Goal: Transaction & Acquisition: Purchase product/service

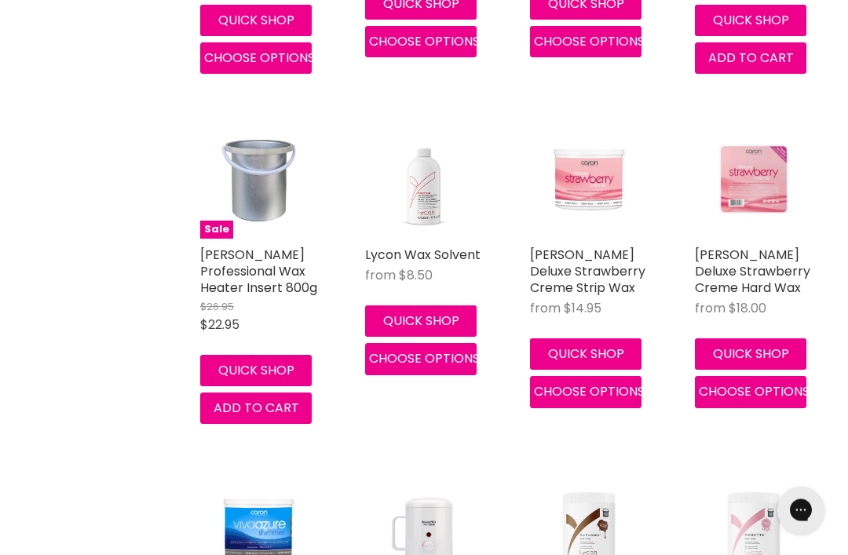
scroll to position [3817, 0]
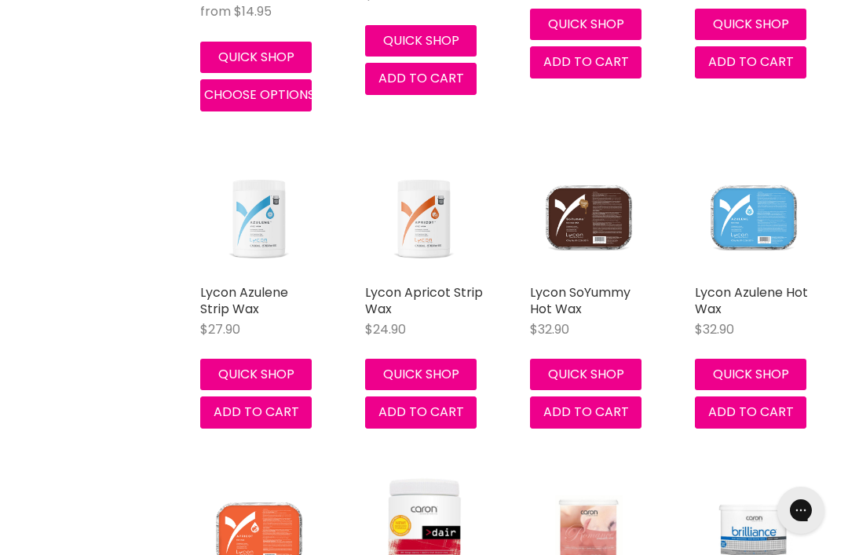
scroll to position [4471, 0]
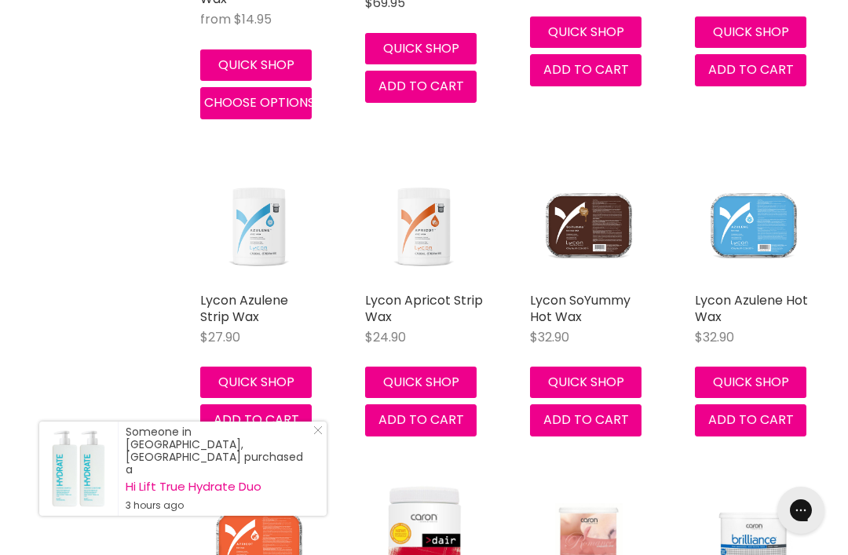
click at [304, 488] on div "Someone in Kunda Park, Australia purchased a Hi Lift True Hydrate Duo 3 hours a…" at bounding box center [182, 469] width 287 height 94
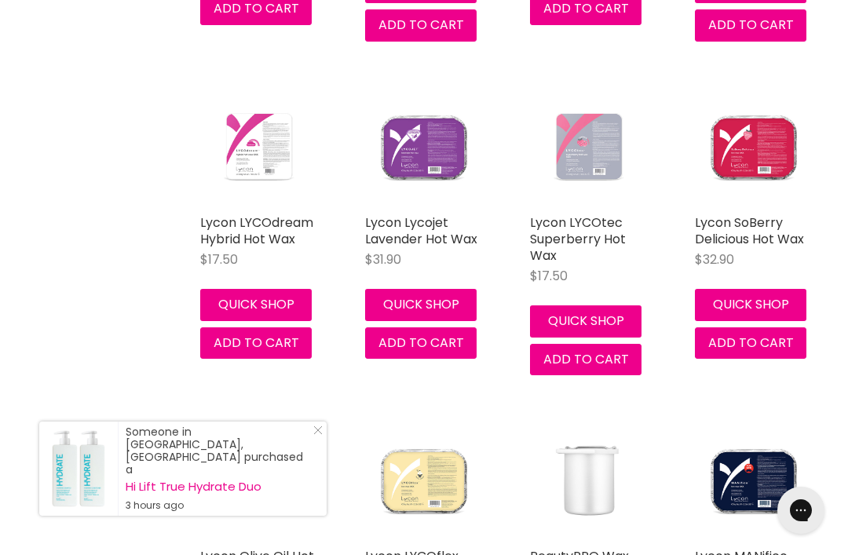
scroll to position [6876, 0]
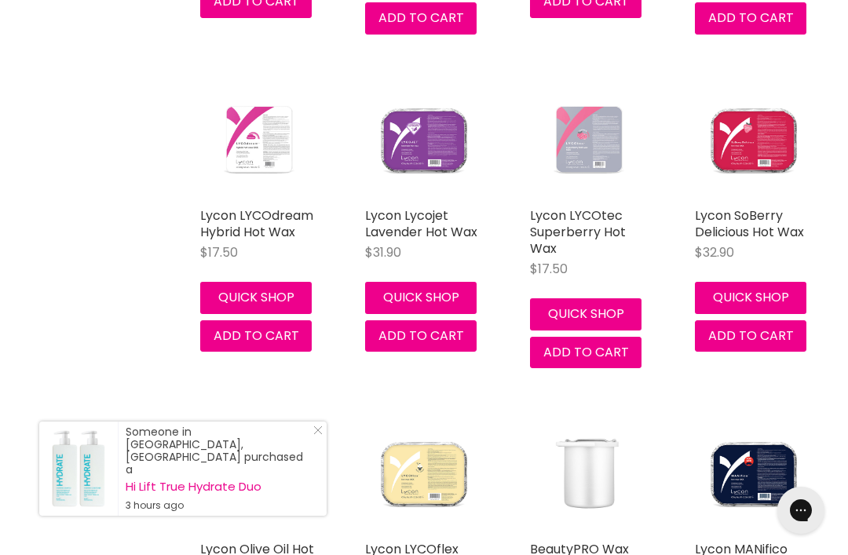
click at [306, 487] on div "Lycon Olive Oil Hot Wax $32.90 Lycon Quick shop Add to cart" at bounding box center [258, 559] width 149 height 318
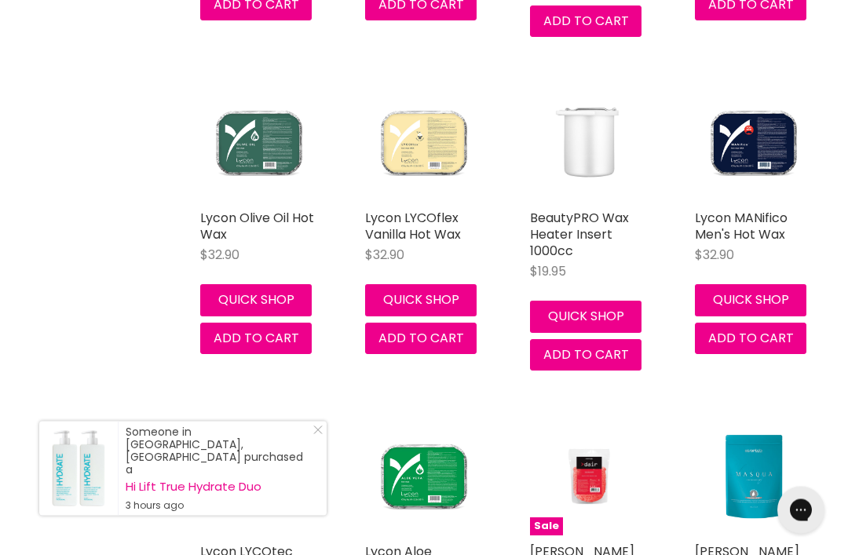
scroll to position [7207, 0]
click at [306, 493] on div "Someone in Kunda Park, Australia purchased a Hi Lift True Hydrate Duo 3 hours a…" at bounding box center [182, 469] width 287 height 94
click at [310, 441] on link "Close Icon" at bounding box center [315, 433] width 16 height 16
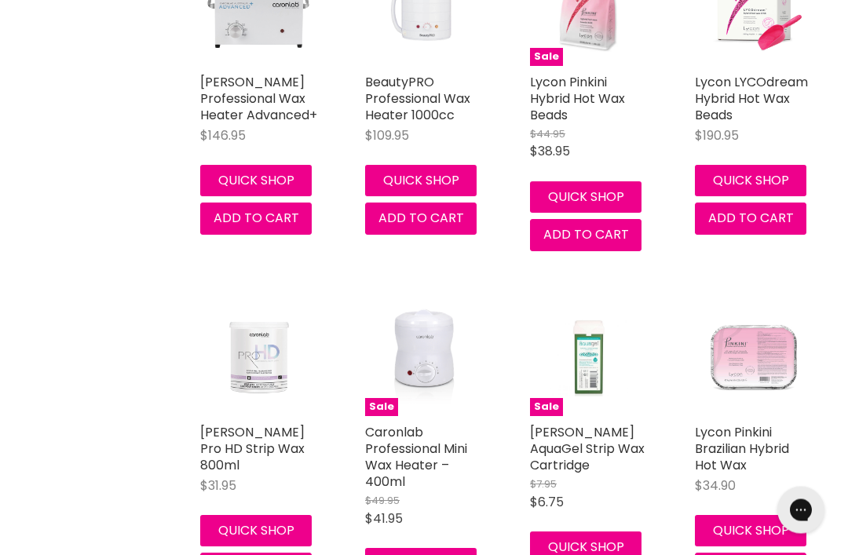
scroll to position [8711, 0]
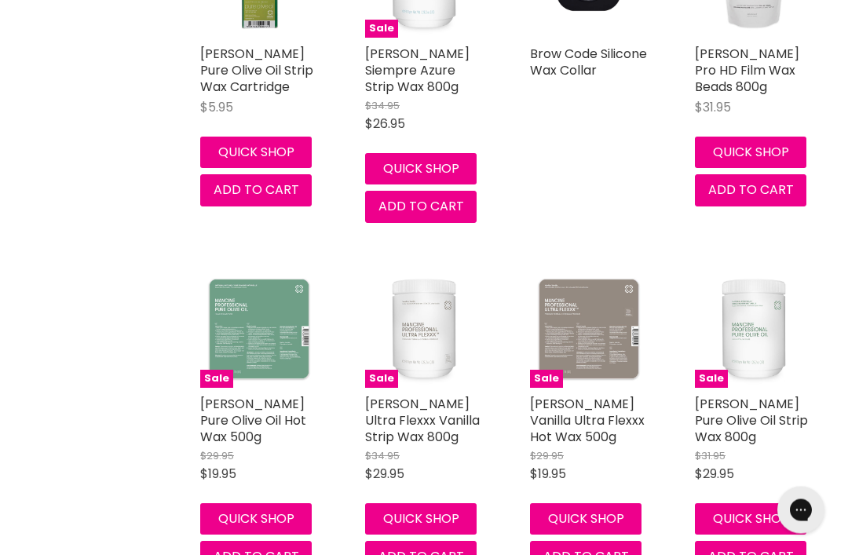
scroll to position [11925, 0]
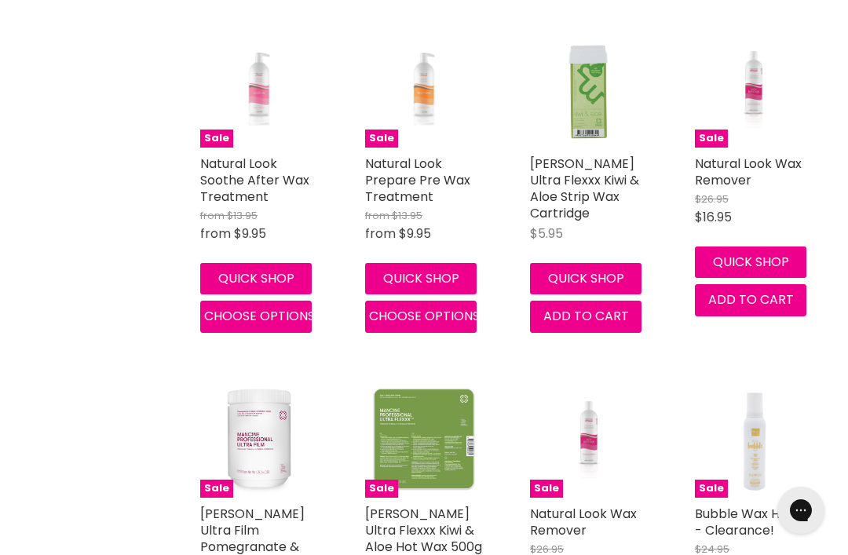
scroll to position [14689, 0]
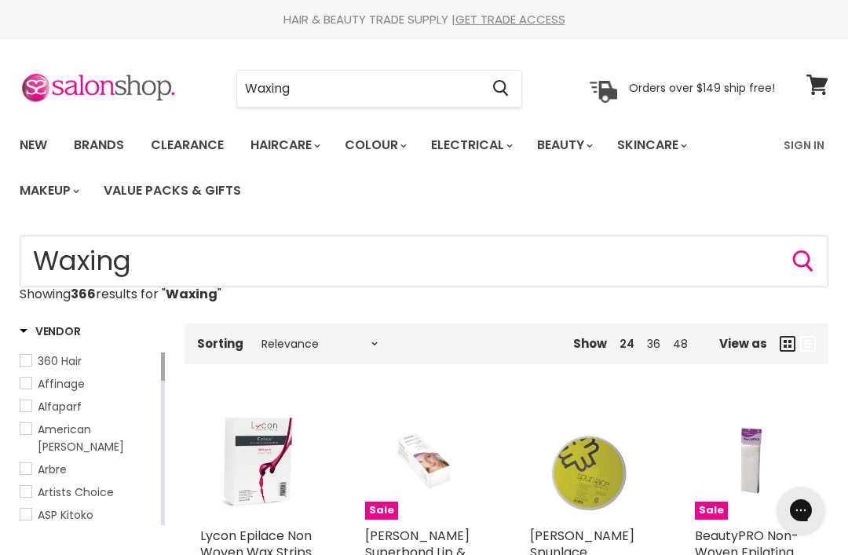
click at [36, 85] on img at bounding box center [98, 88] width 157 height 33
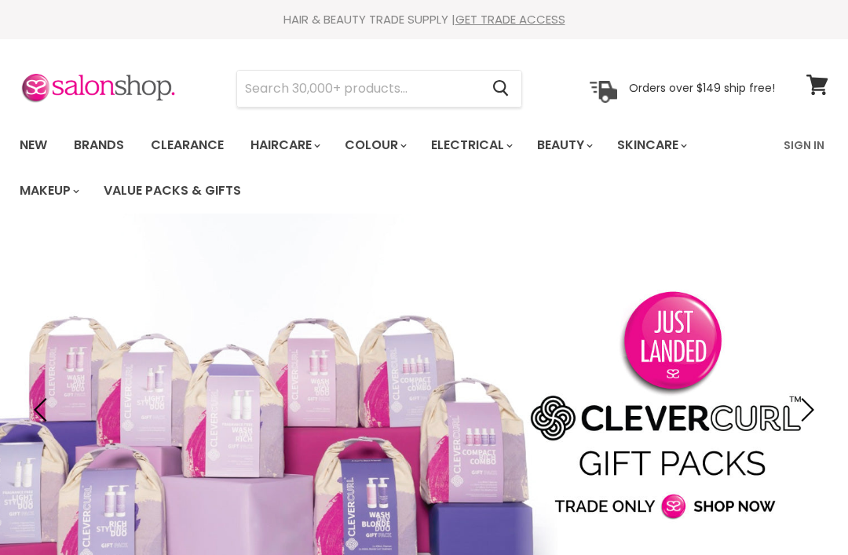
type input "L"
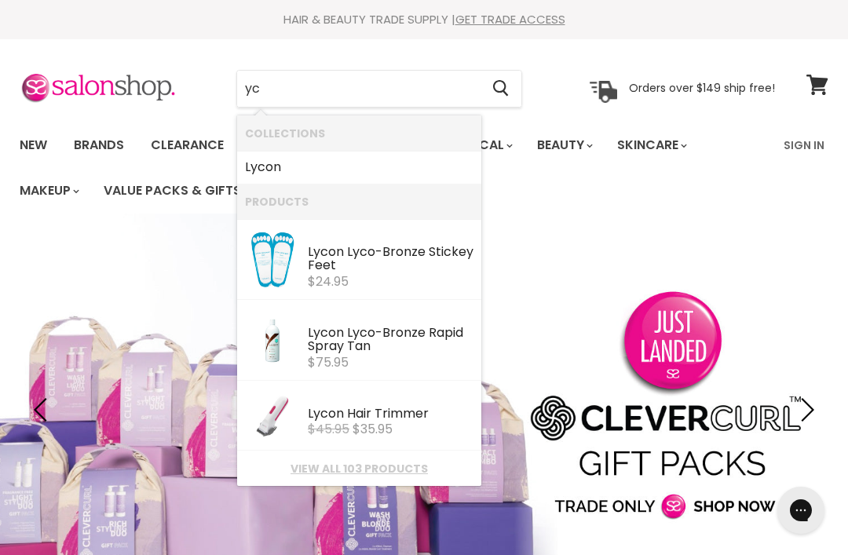
type input "y"
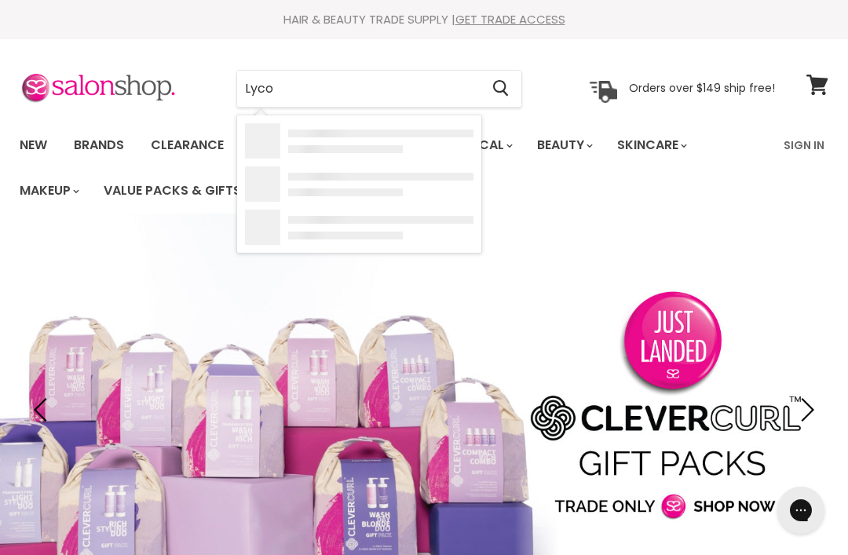
type input "Lycon"
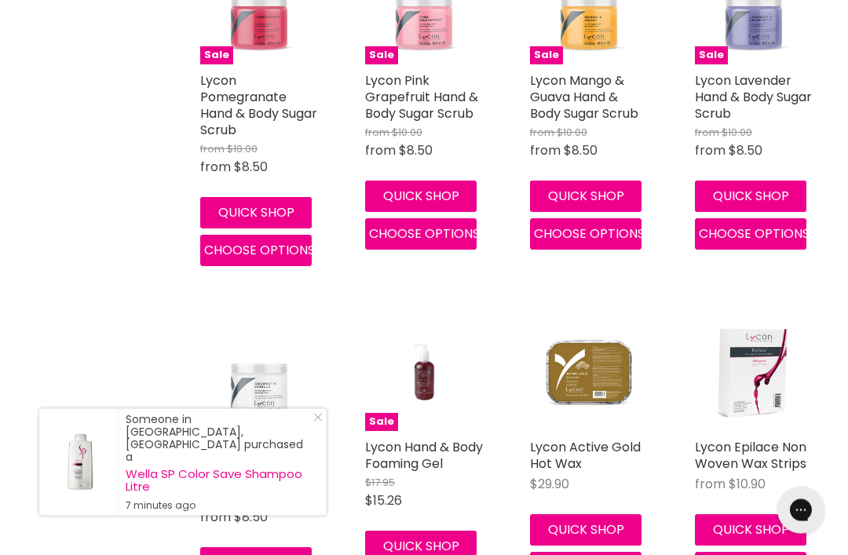
scroll to position [1520, 0]
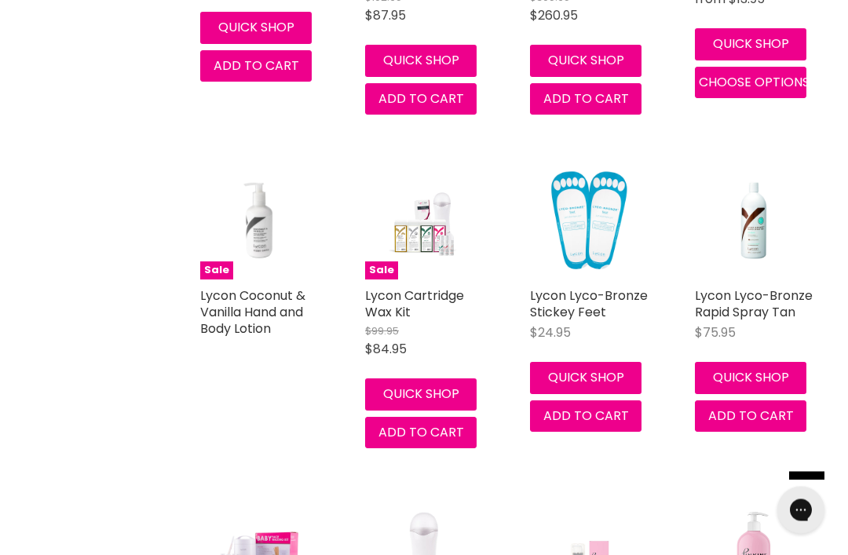
scroll to position [5011, 0]
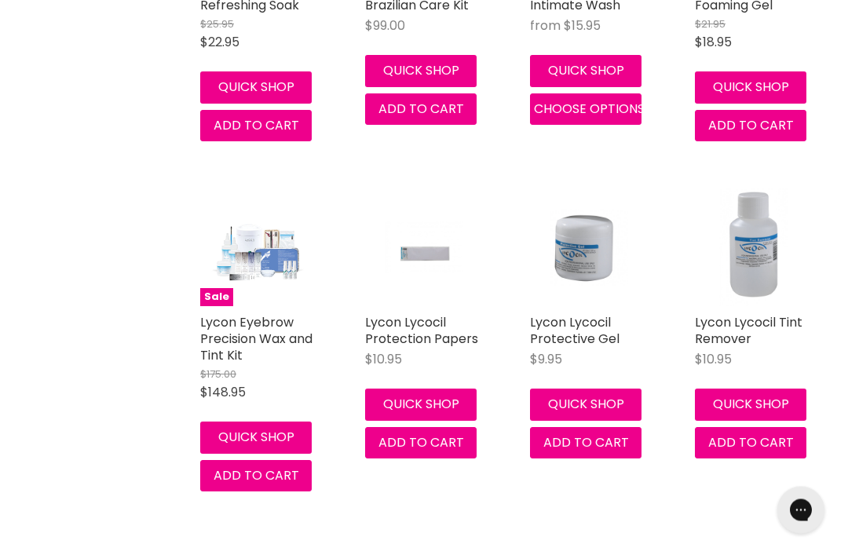
scroll to position [7688, 0]
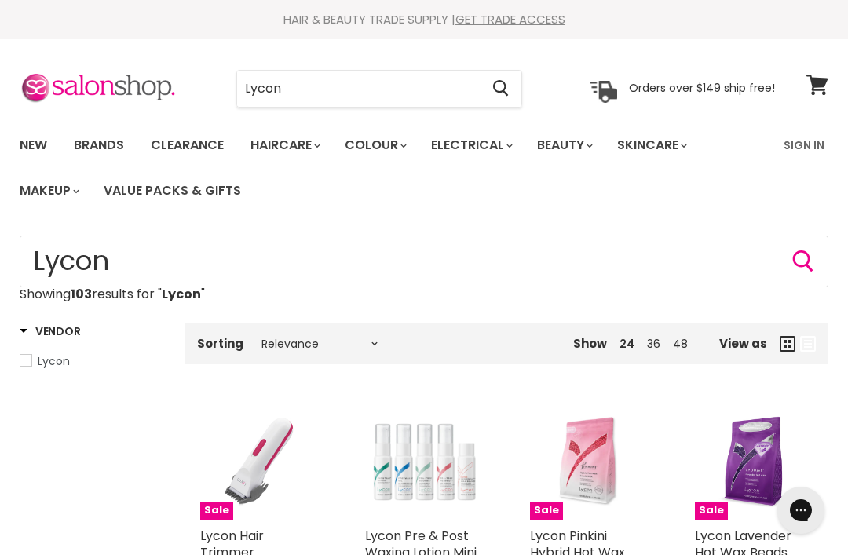
click at [39, 91] on img at bounding box center [98, 88] width 157 height 33
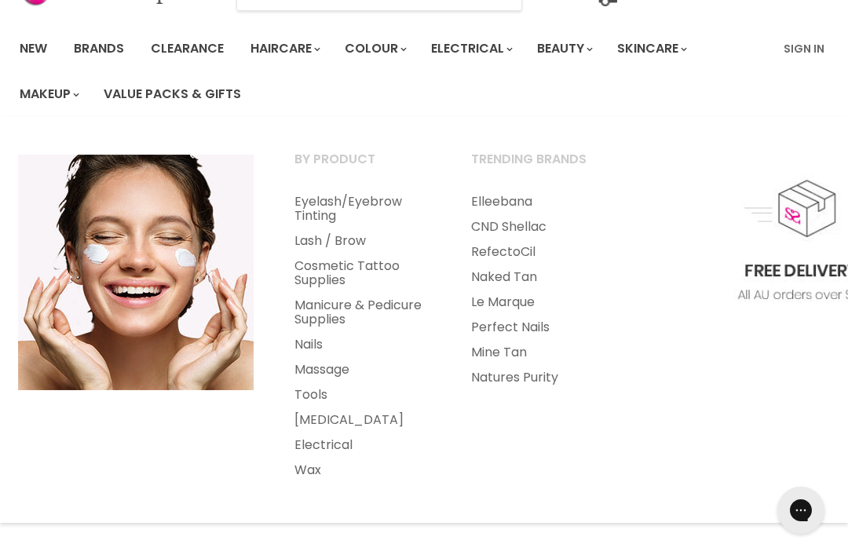
scroll to position [96, 0]
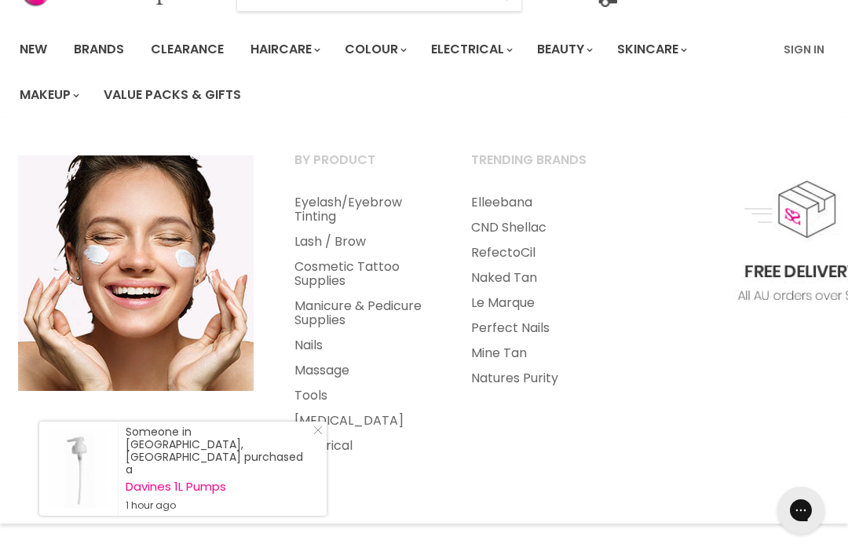
click at [323, 408] on link "[MEDICAL_DATA]" at bounding box center [361, 420] width 173 height 25
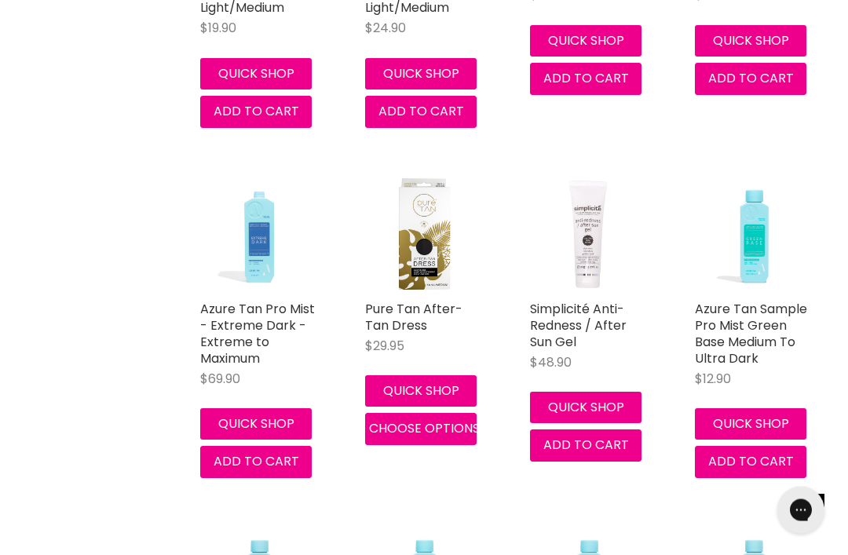
scroll to position [2725, 0]
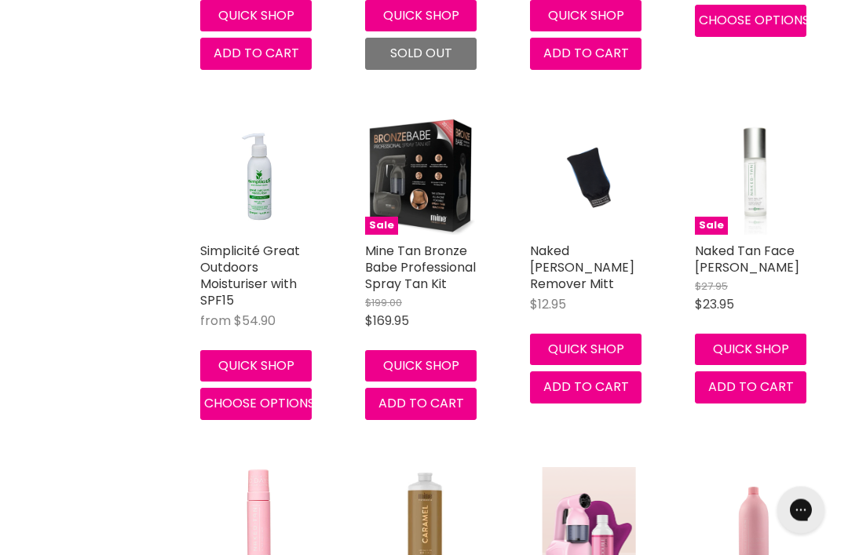
scroll to position [7402, 0]
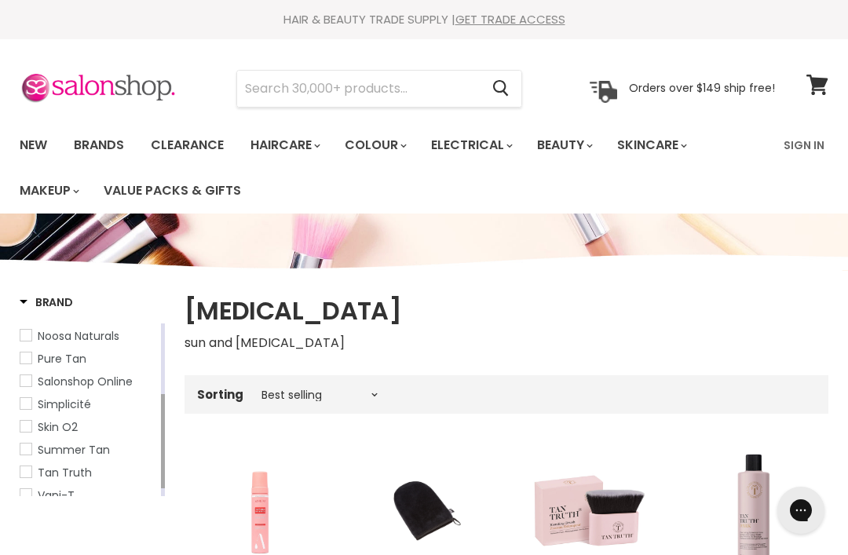
click at [57, 84] on img at bounding box center [98, 88] width 157 height 33
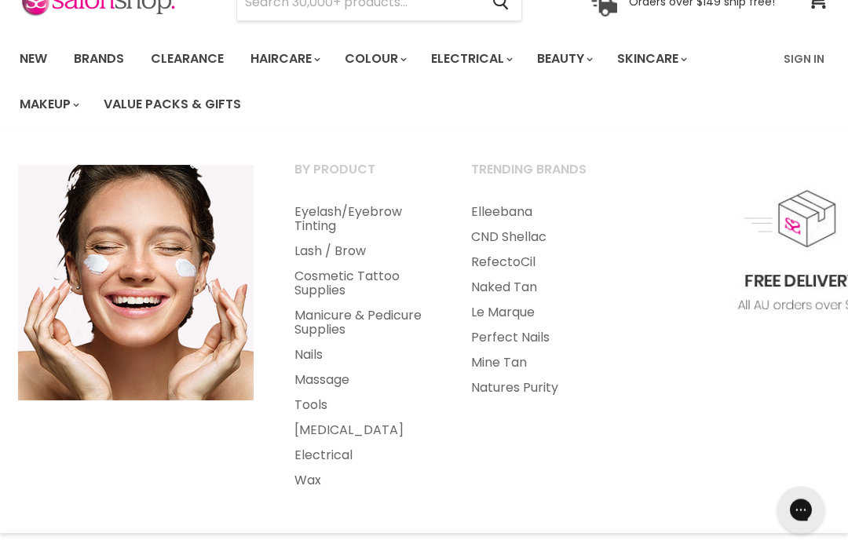
scroll to position [86, 0]
click at [329, 221] on link "Eyelash/Eyebrow Tinting" at bounding box center [361, 218] width 173 height 39
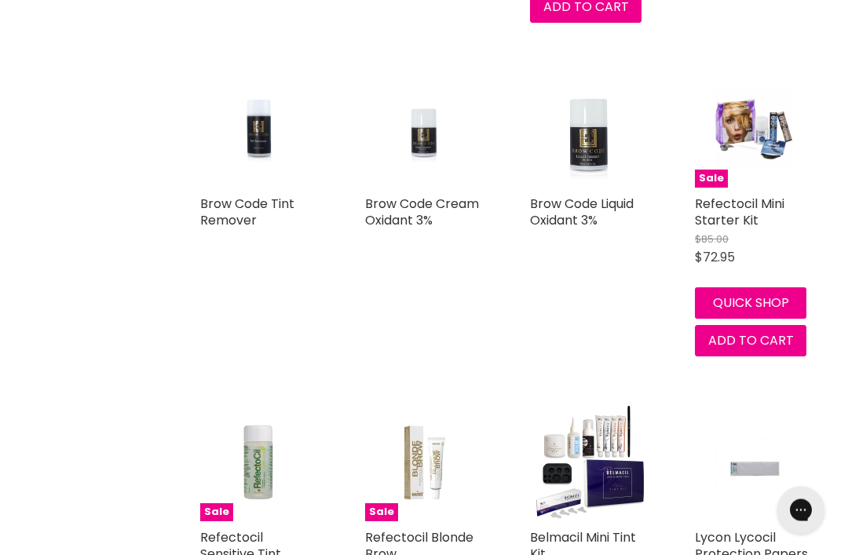
scroll to position [3242, 0]
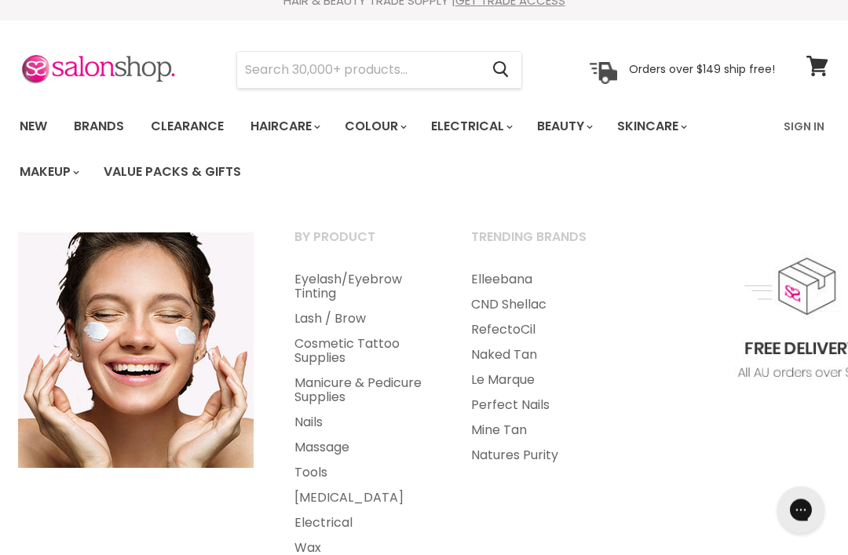
scroll to position [28, 0]
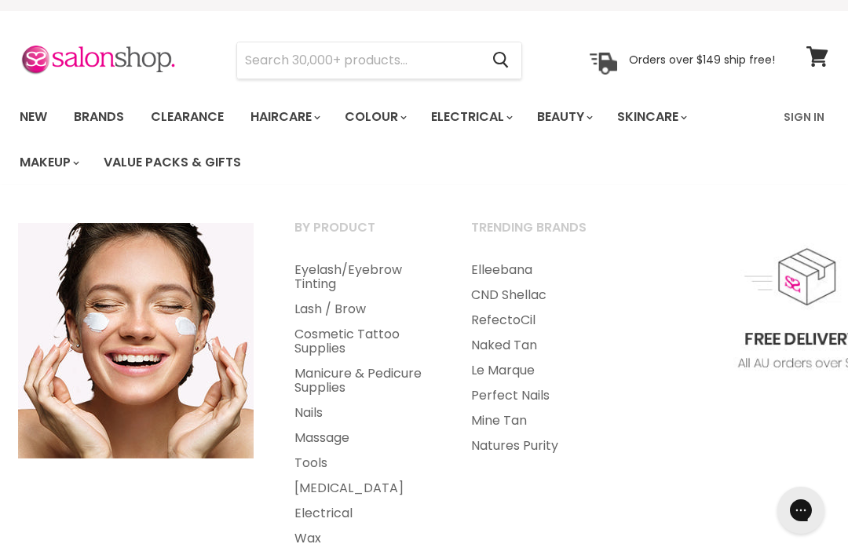
click at [369, 385] on link "Manicure & Pedicure Supplies" at bounding box center [361, 380] width 173 height 39
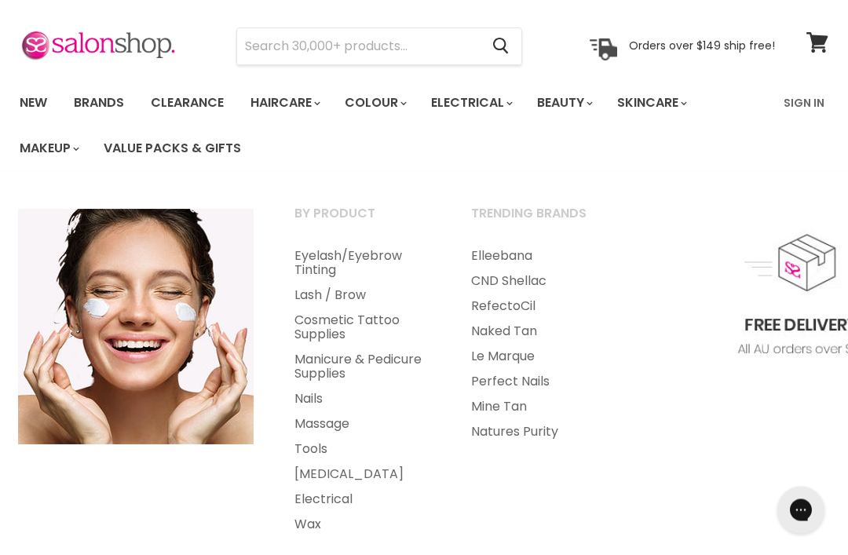
scroll to position [42, 0]
click at [318, 441] on link "Tools" at bounding box center [361, 448] width 173 height 25
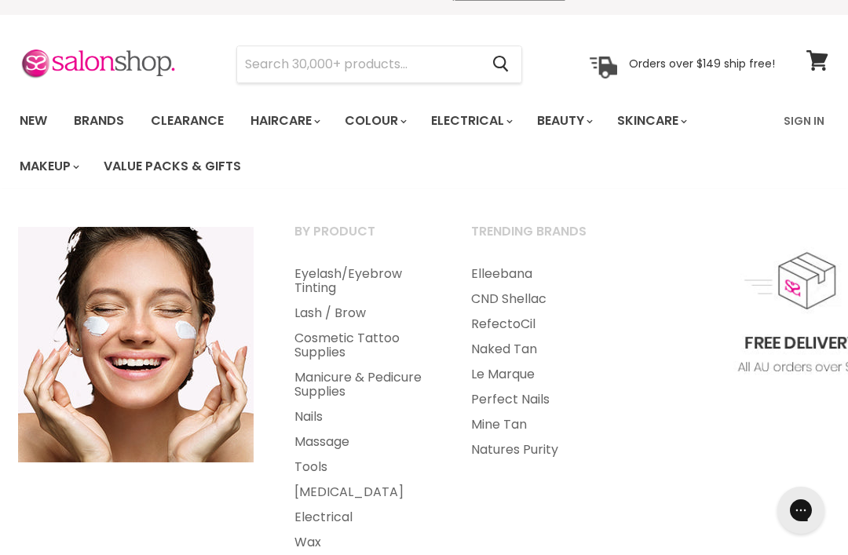
scroll to position [25, 0]
click at [315, 542] on link "Wax" at bounding box center [361, 541] width 173 height 25
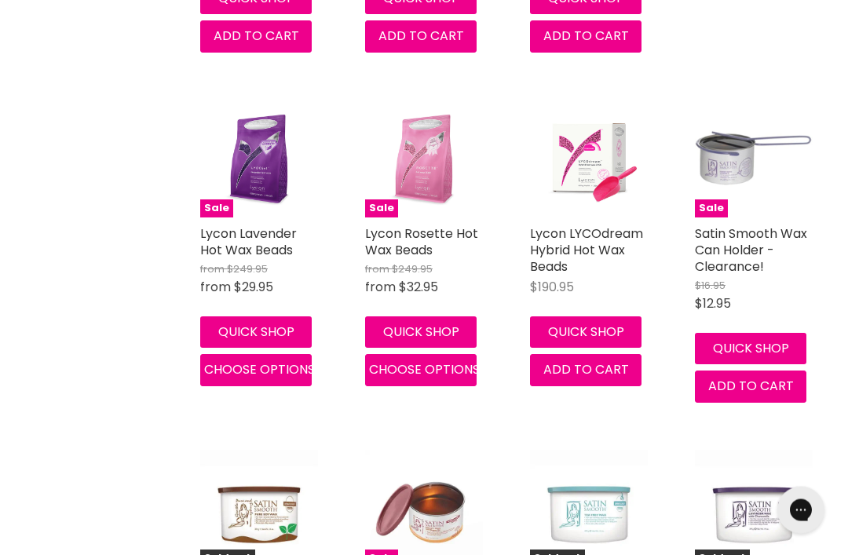
scroll to position [1027, 0]
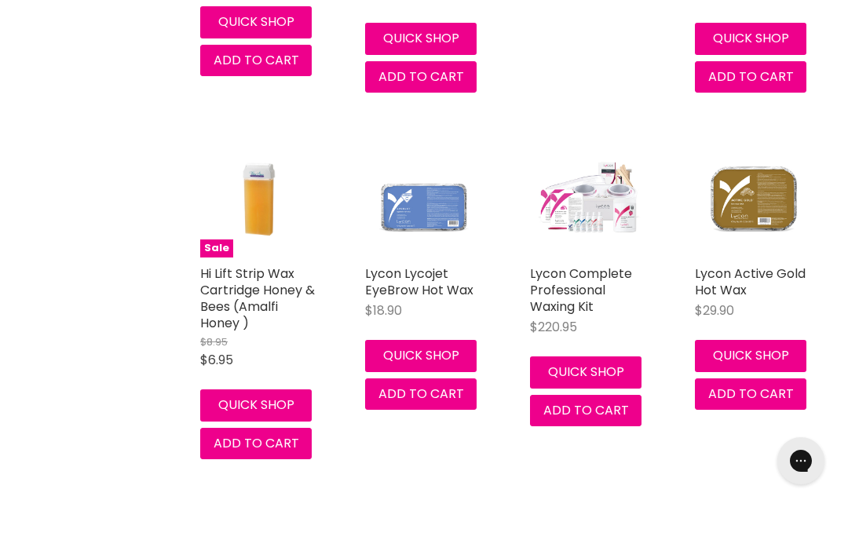
scroll to position [4521, 0]
